Goal: Find specific page/section: Find specific page/section

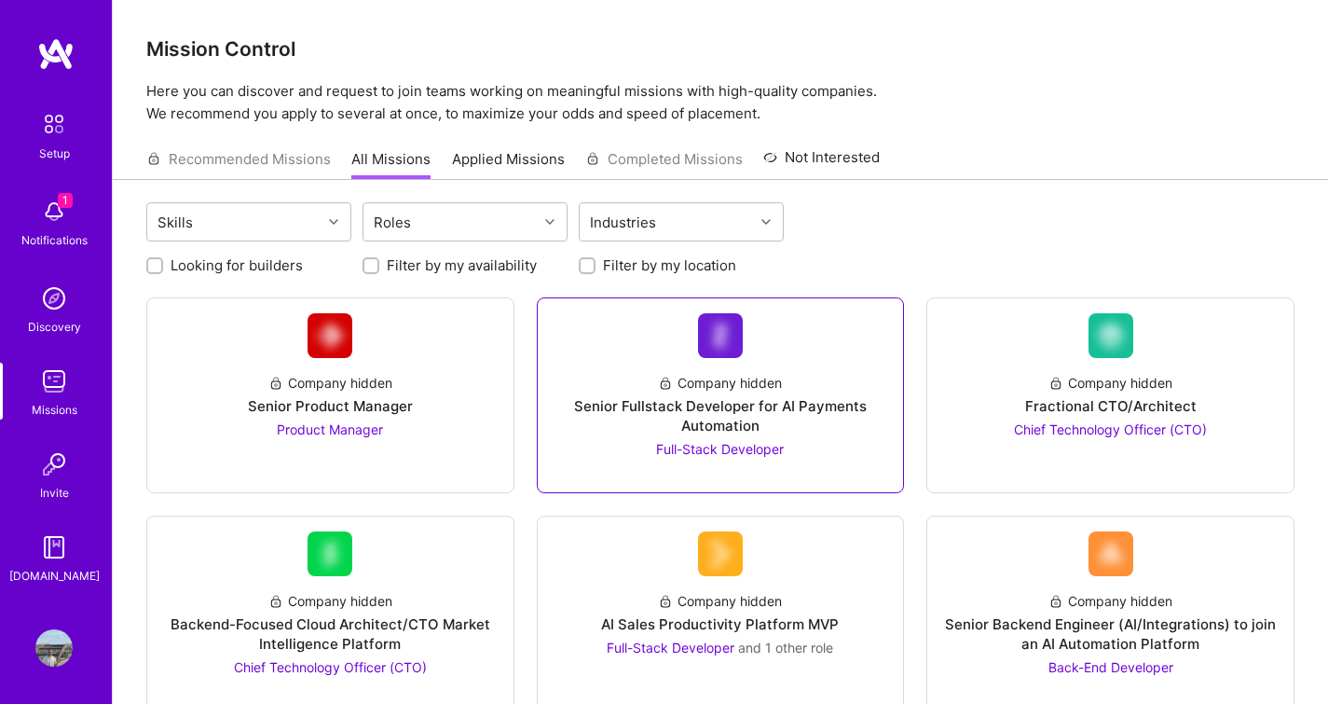
click at [820, 320] on link "Company hidden Senior Fullstack Developer for AI Payments Automation Full-Stack…" at bounding box center [721, 395] width 337 height 164
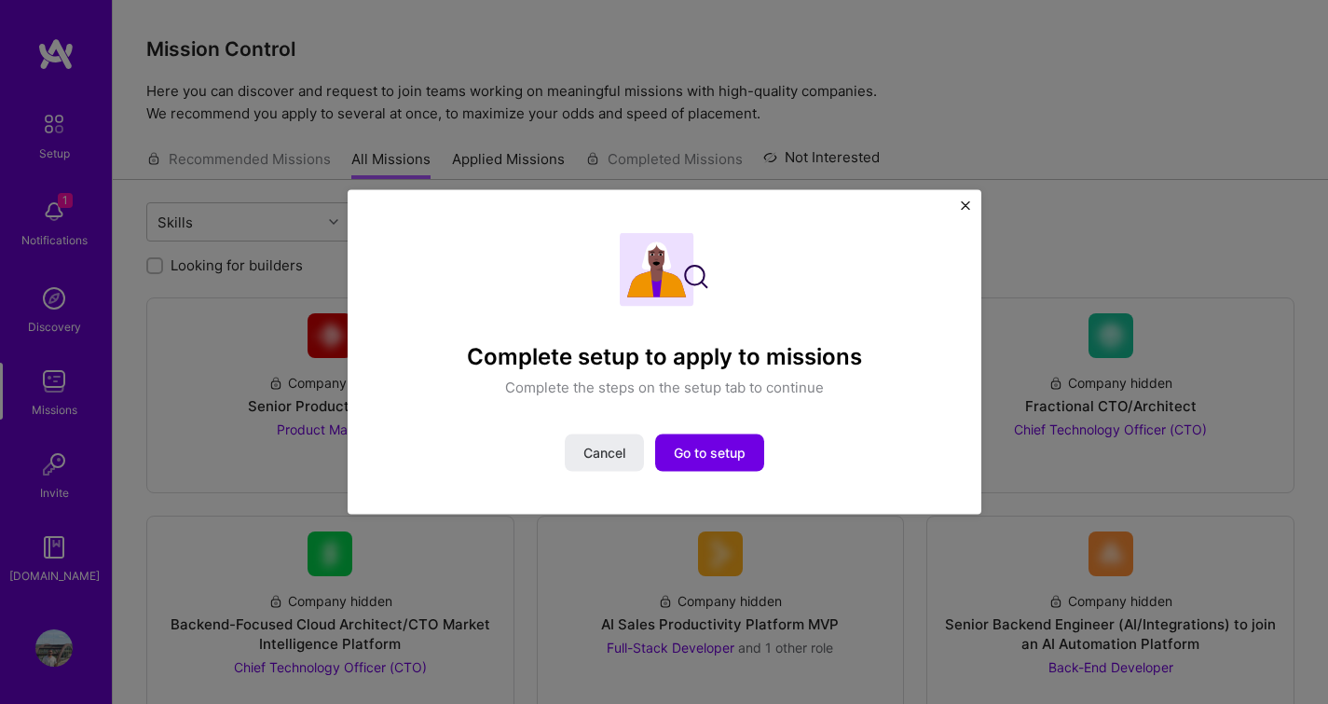
click at [965, 200] on img "Close" at bounding box center [965, 204] width 9 height 9
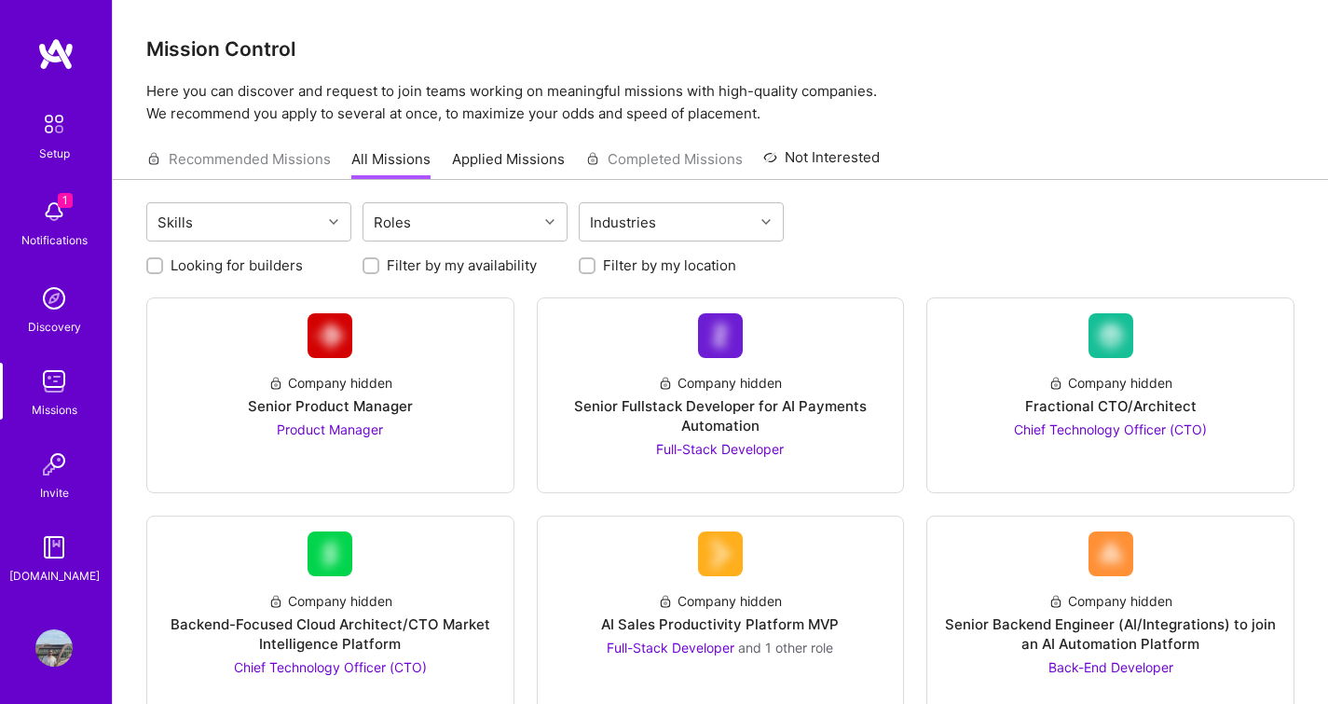
click at [70, 209] on img at bounding box center [53, 211] width 37 height 37
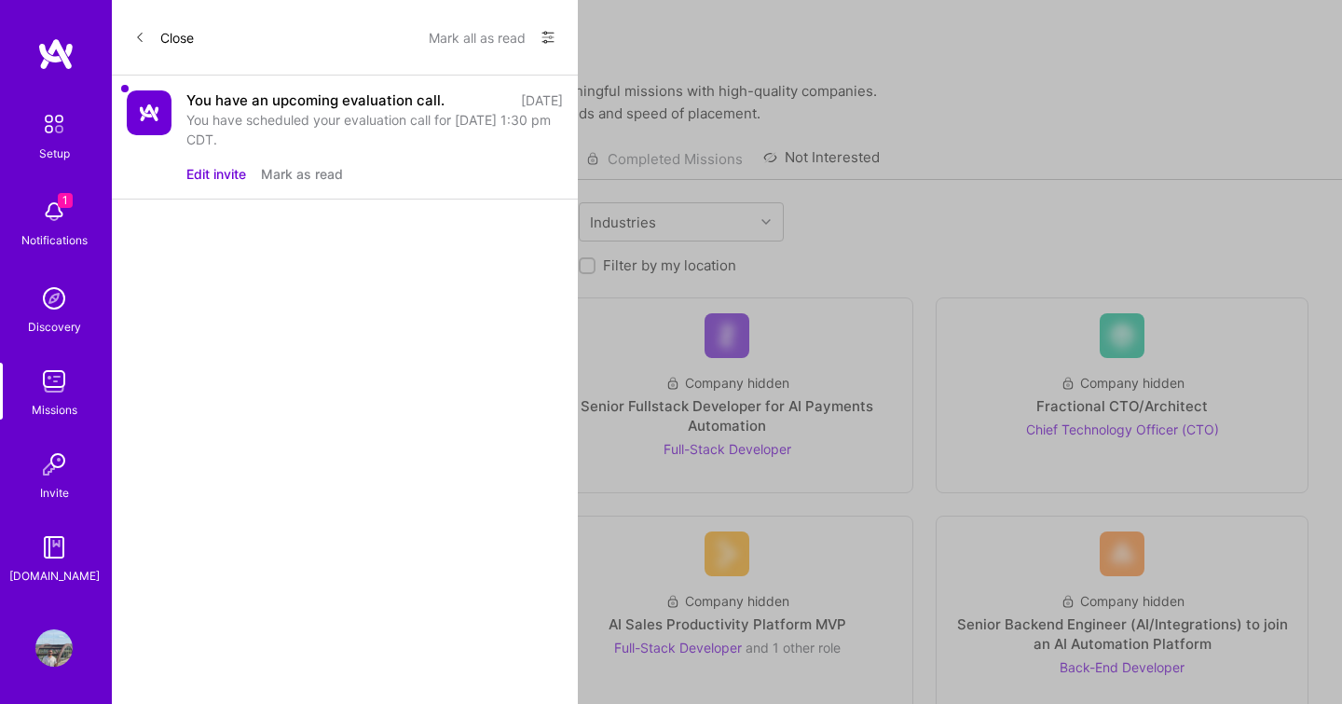
click at [269, 108] on div "You have an upcoming evaluation call." at bounding box center [315, 100] width 258 height 20
click at [131, 130] on img at bounding box center [149, 112] width 45 height 45
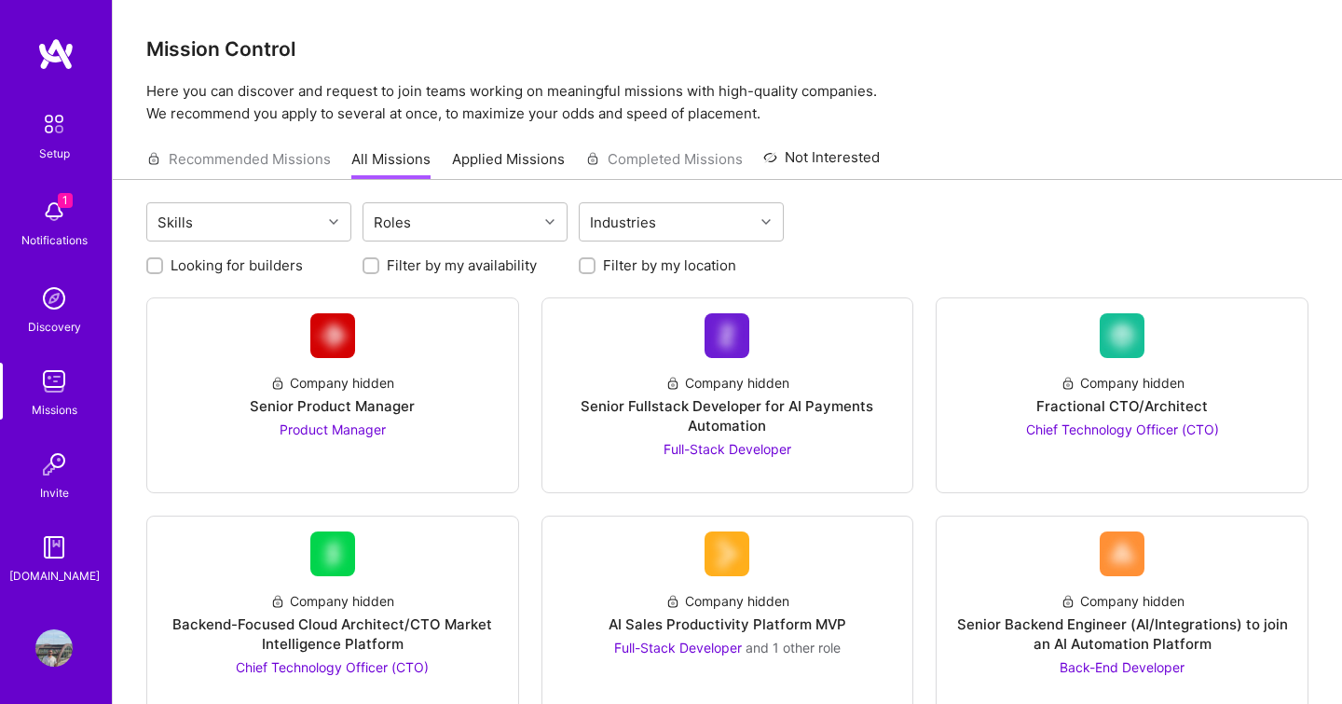
click at [62, 223] on div "Setup 1 Notifications Discovery Missions Invite [DOMAIN_NAME]" at bounding box center [56, 344] width 112 height 481
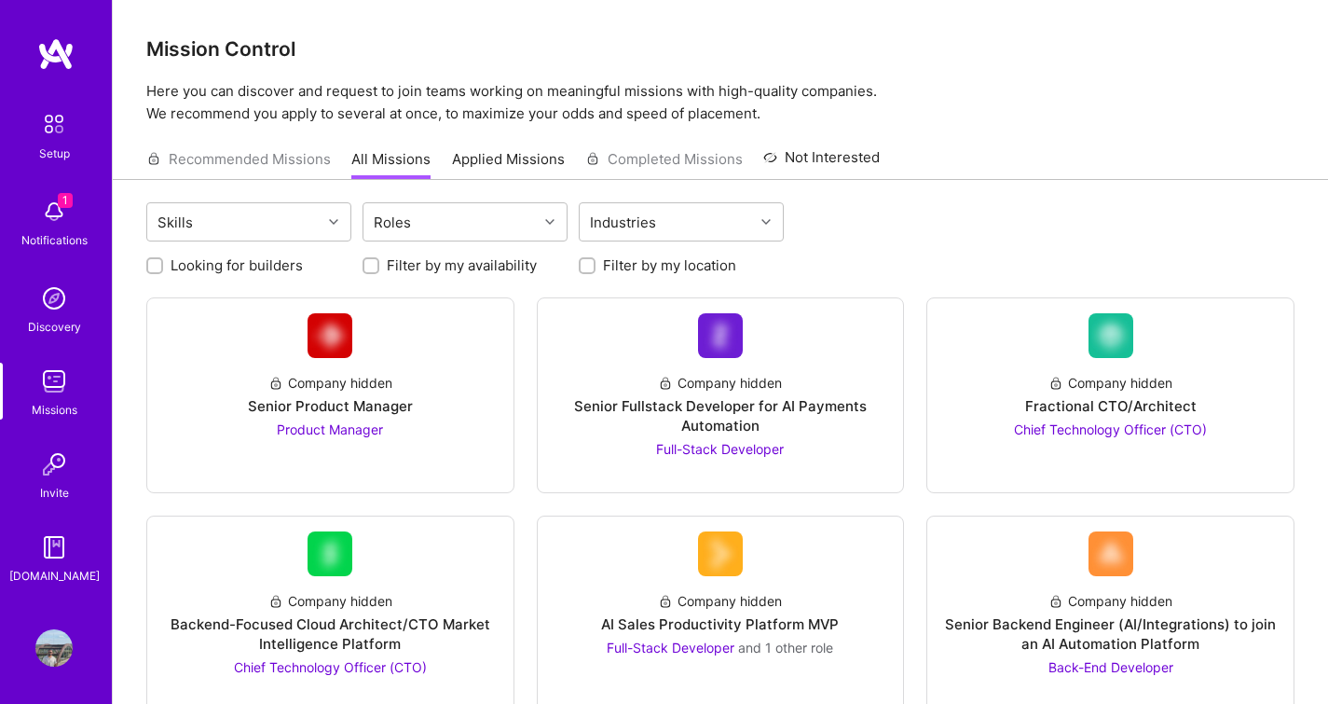
click at [62, 223] on img at bounding box center [53, 211] width 37 height 37
click at [50, 136] on img at bounding box center [53, 123] width 39 height 39
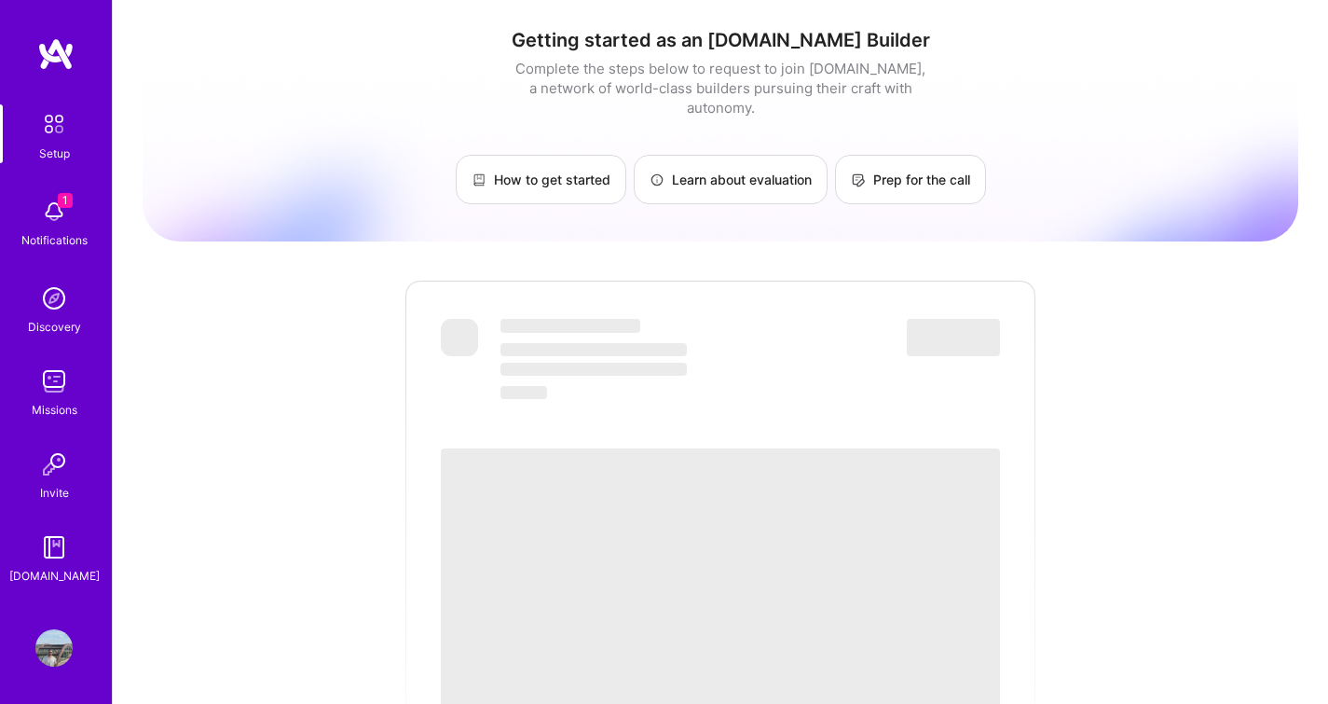
click at [59, 235] on div "Notifications" at bounding box center [54, 240] width 66 height 20
